Goal: Check status: Check status

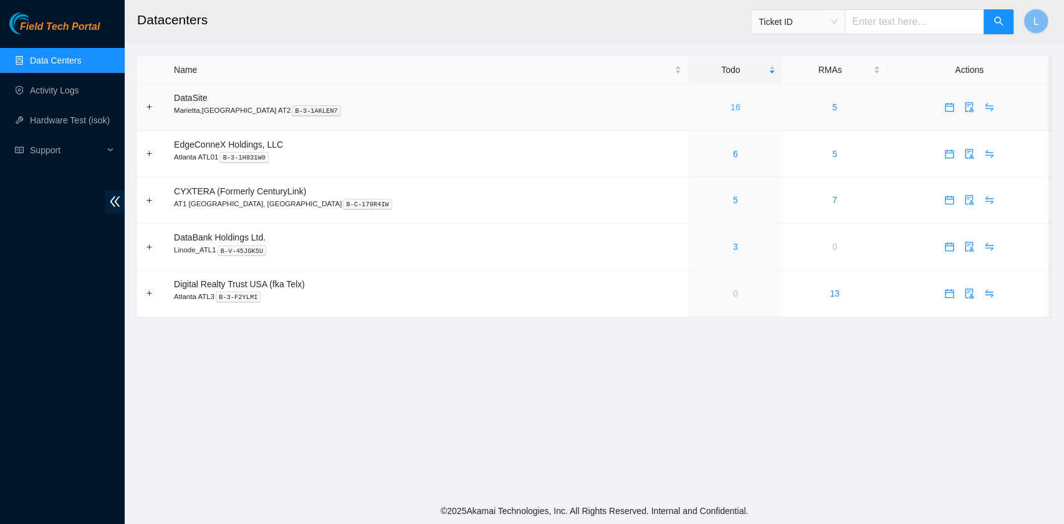
click at [730, 105] on link "16" at bounding box center [735, 107] width 10 height 10
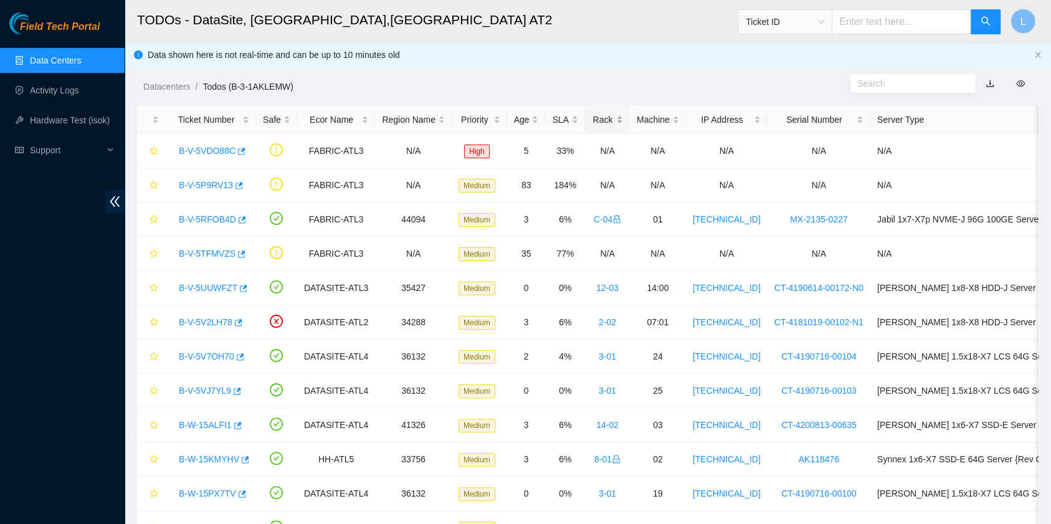
click at [592, 119] on div "Rack" at bounding box center [607, 120] width 31 height 14
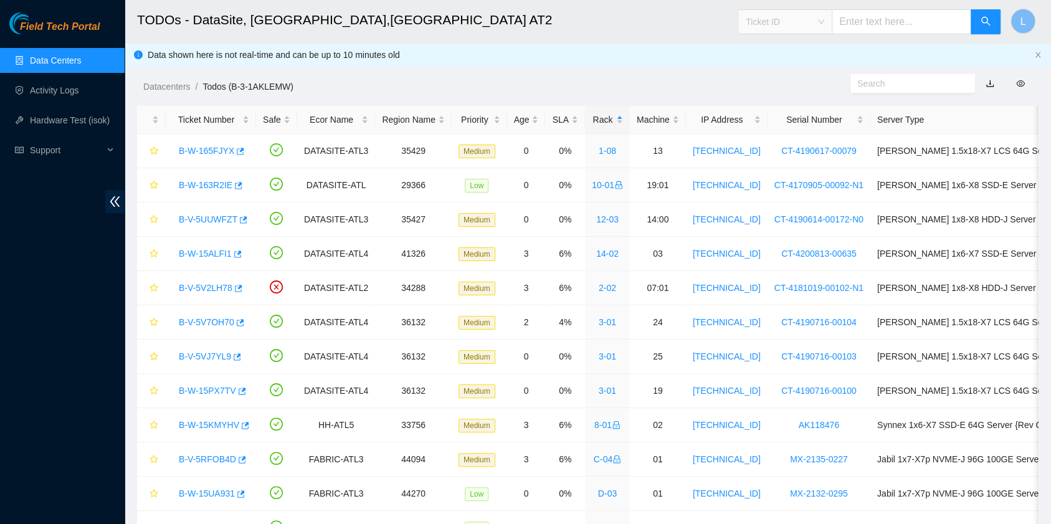
click at [824, 21] on span "Ticket ID" at bounding box center [785, 21] width 79 height 19
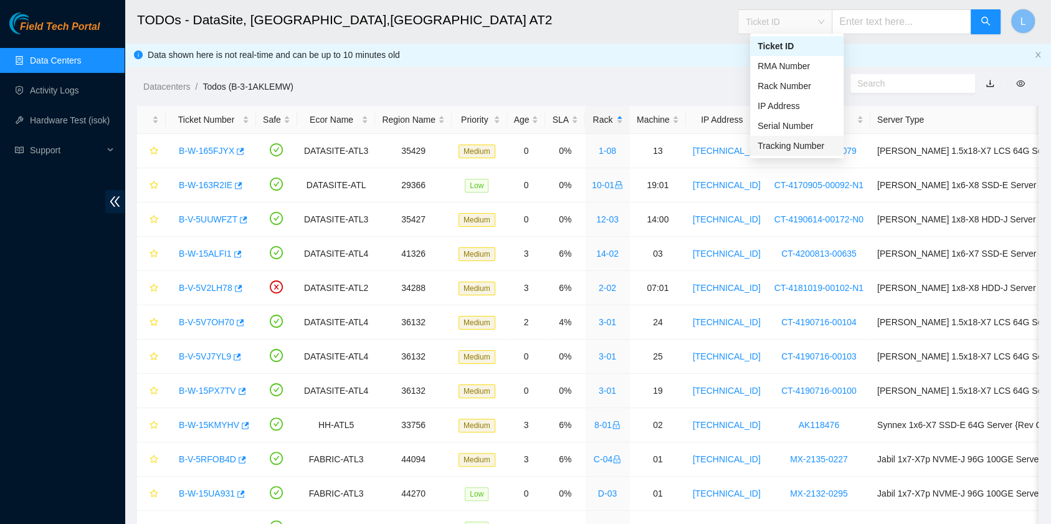
click at [800, 150] on div "Tracking Number" at bounding box center [797, 146] width 79 height 14
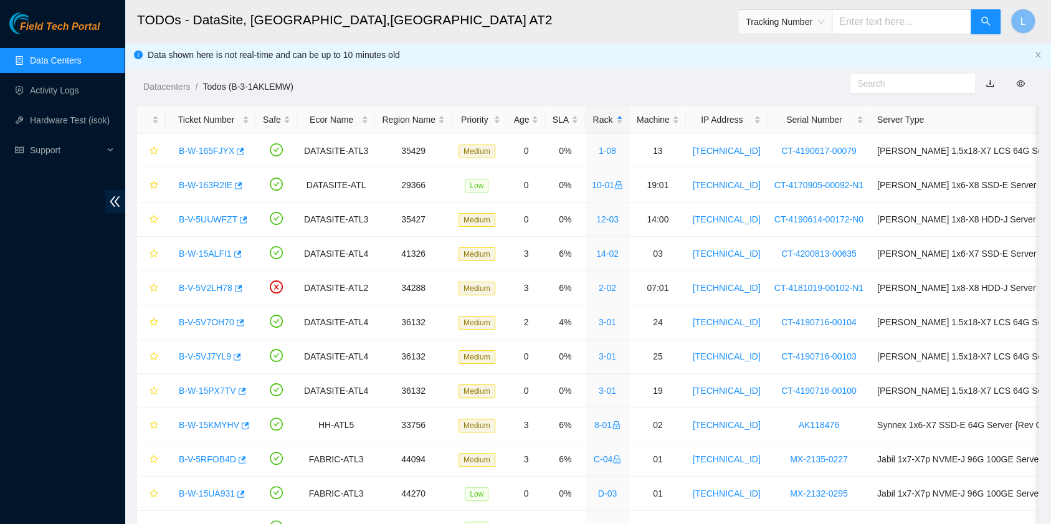
click at [891, 20] on input "text" at bounding box center [902, 21] width 140 height 25
type input "473665216174"
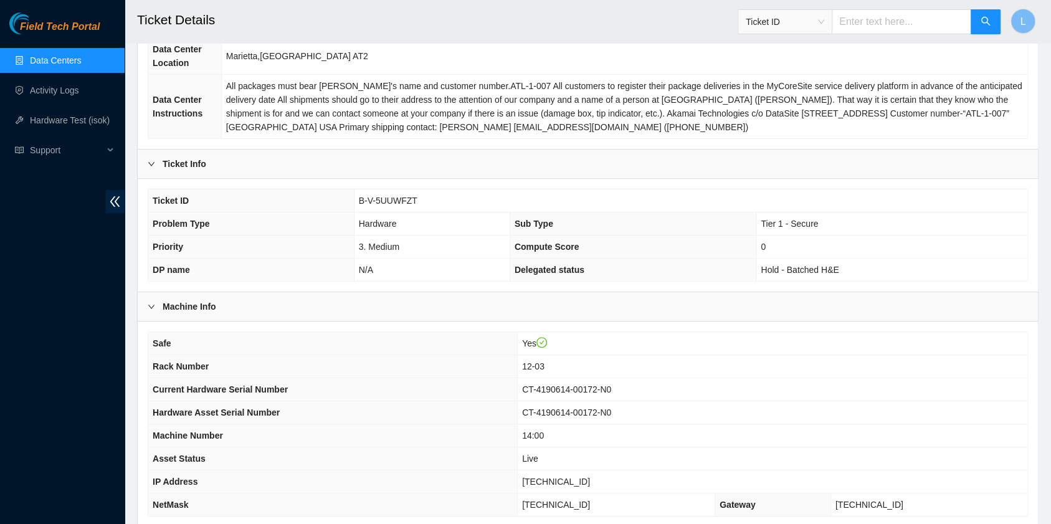
scroll to position [166, 0]
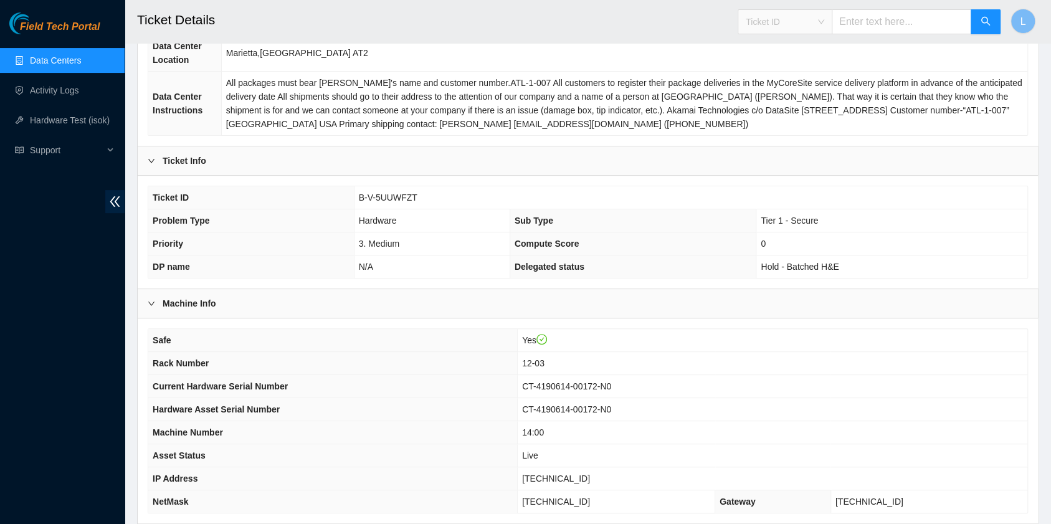
click at [824, 25] on span "Ticket ID" at bounding box center [785, 21] width 79 height 19
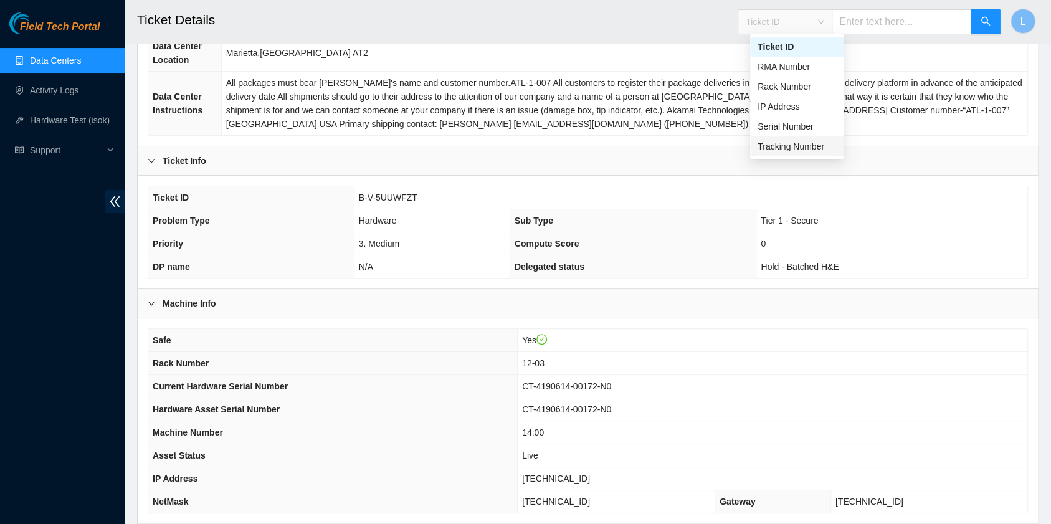
click at [816, 145] on div "Tracking Number" at bounding box center [797, 147] width 79 height 14
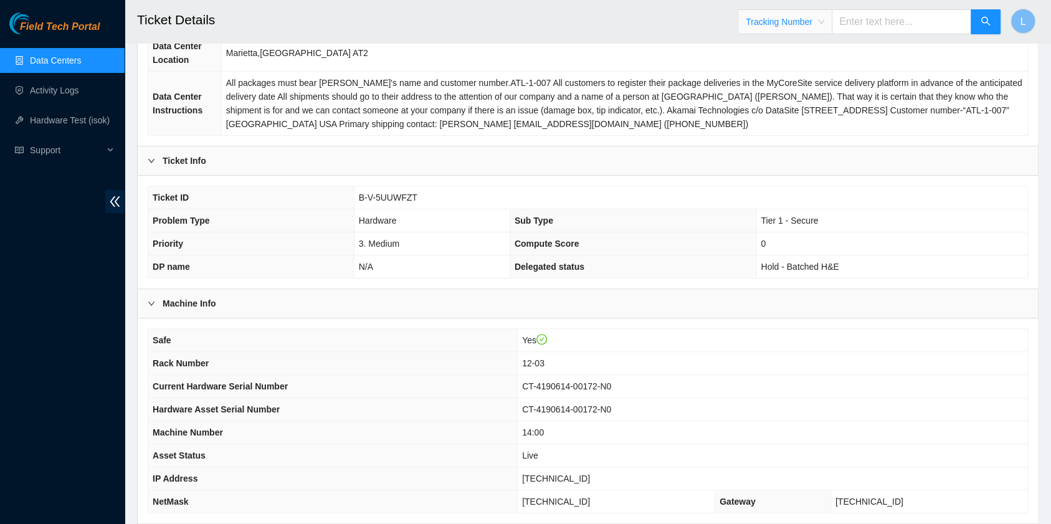
click at [859, 29] on input "text" at bounding box center [902, 21] width 140 height 25
type input "463470053740"
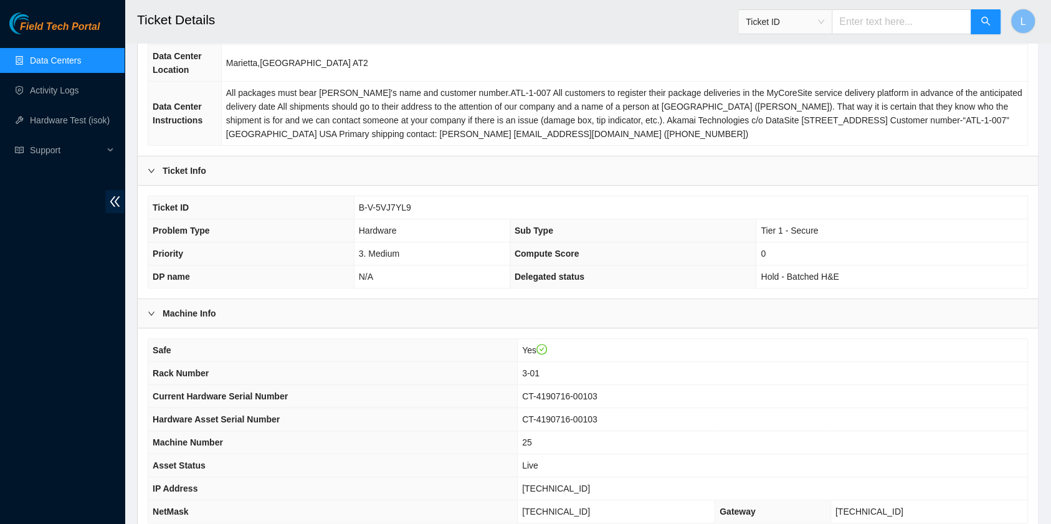
scroll to position [166, 0]
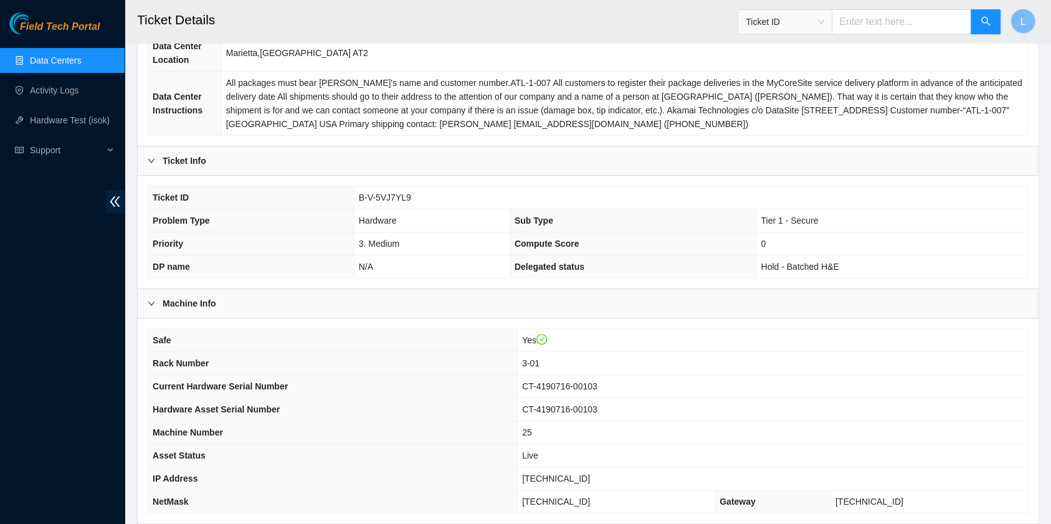
click at [32, 65] on link "Data Centers" at bounding box center [55, 60] width 51 height 10
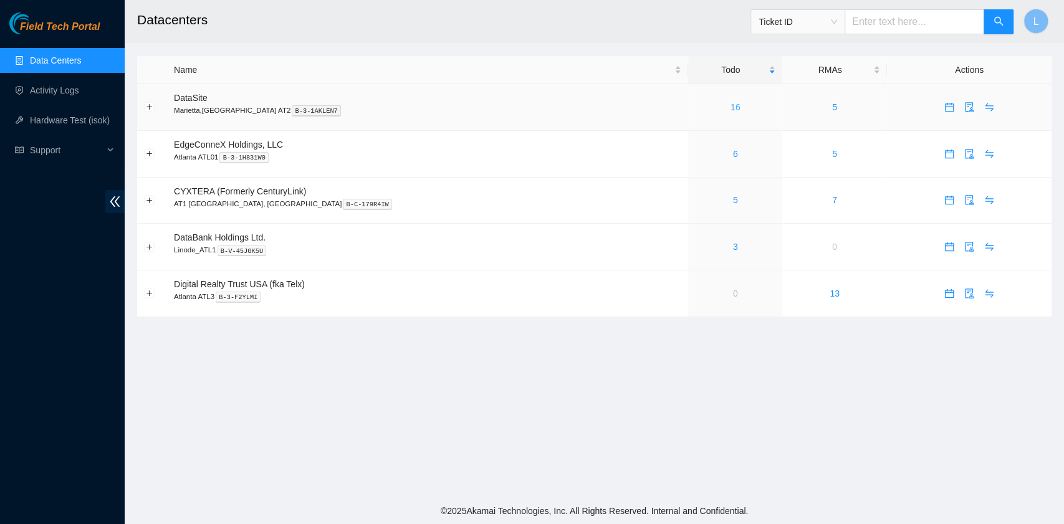
click at [730, 108] on link "16" at bounding box center [735, 107] width 10 height 10
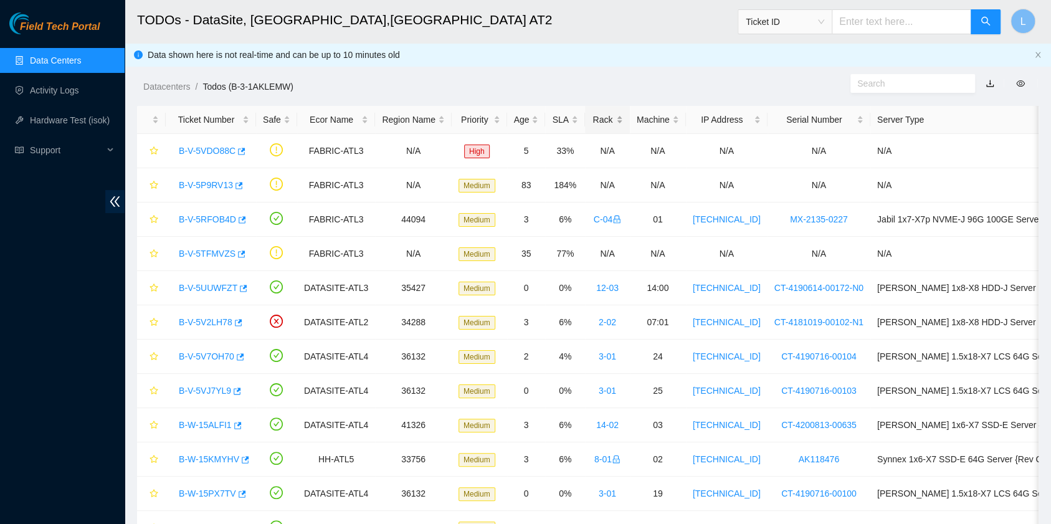
click at [594, 122] on div "Rack" at bounding box center [607, 120] width 31 height 14
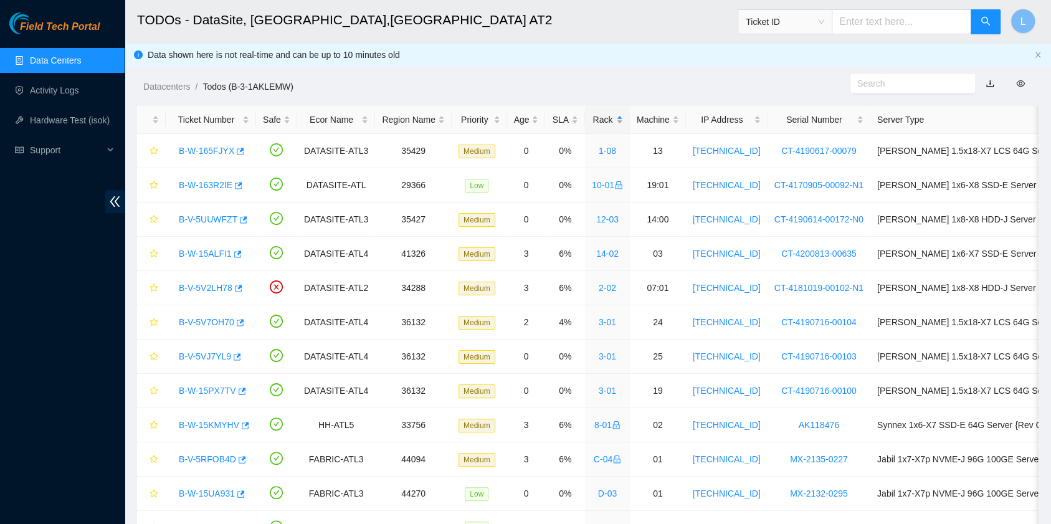
click at [594, 122] on div "Rack" at bounding box center [607, 120] width 31 height 14
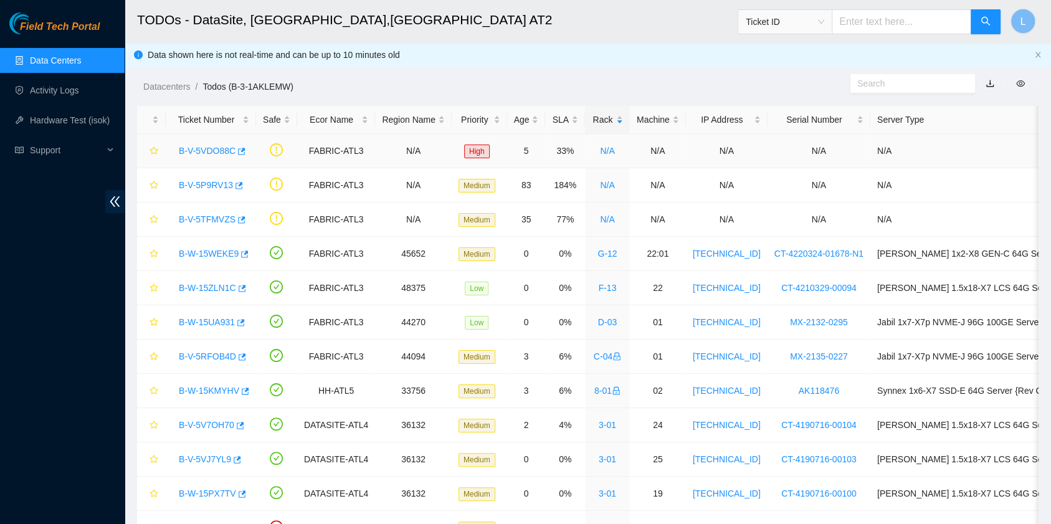
click at [218, 150] on link "B-V-5VDO88C" at bounding box center [207, 151] width 57 height 10
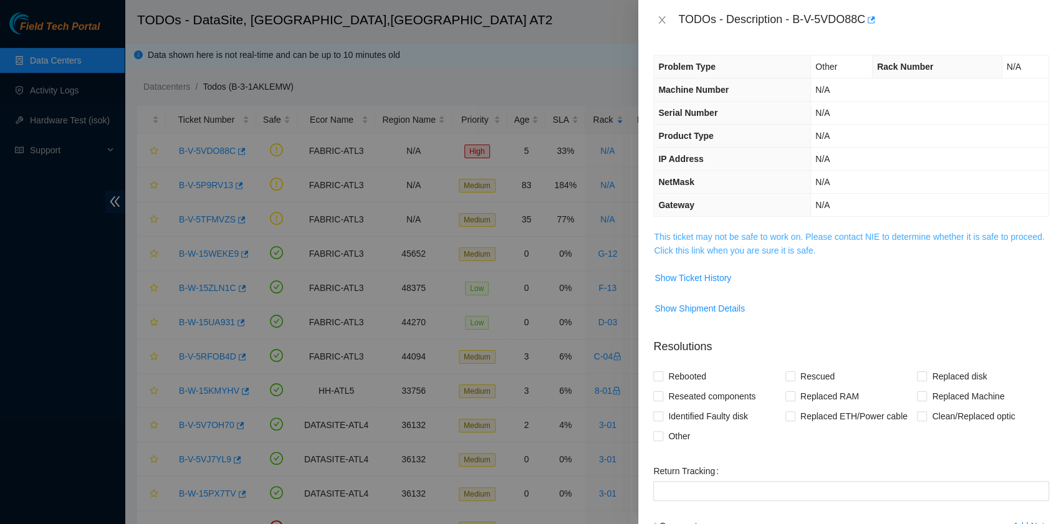
click at [758, 246] on link "This ticket may not be safe to work on. Please contact NIE to determine whether…" at bounding box center [849, 244] width 390 height 24
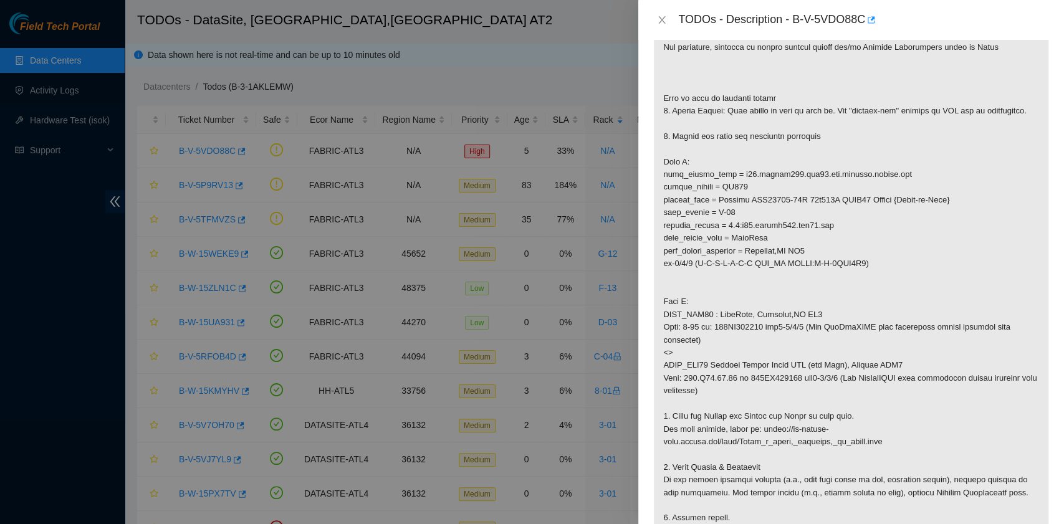
scroll to position [249, 0]
